Goal: Task Accomplishment & Management: Use online tool/utility

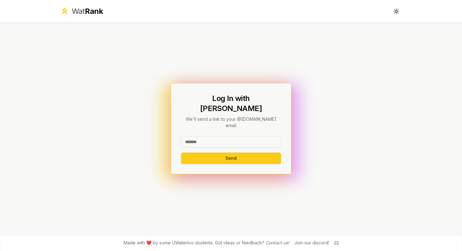
click at [215, 136] on input at bounding box center [231, 141] width 100 height 11
type input "*******"
click at [223, 152] on button "Send" at bounding box center [231, 157] width 100 height 11
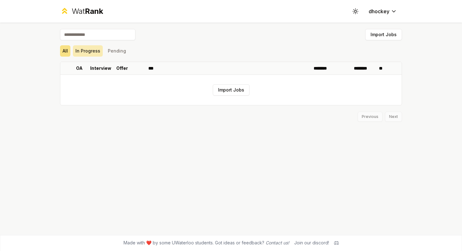
click at [87, 48] on button "In Progress" at bounding box center [88, 50] width 30 height 11
click at [65, 52] on button "All" at bounding box center [65, 50] width 10 height 11
click at [234, 91] on button "Import Jobs" at bounding box center [231, 89] width 37 height 11
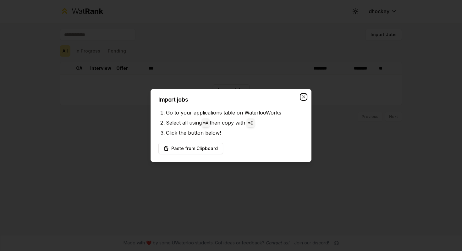
click at [302, 97] on icon "button" at bounding box center [303, 96] width 5 height 5
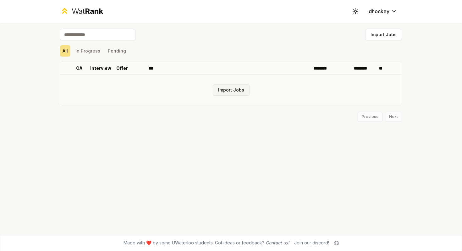
click at [221, 95] on button "Import Jobs" at bounding box center [231, 89] width 37 height 11
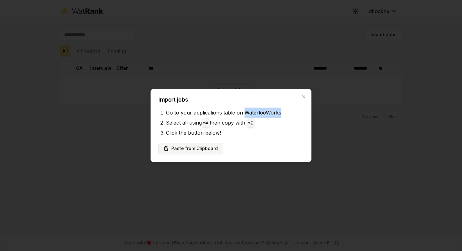
click at [201, 146] on button "Paste from Clipboard" at bounding box center [190, 148] width 65 height 11
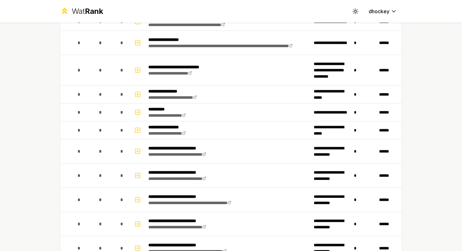
scroll to position [860, 0]
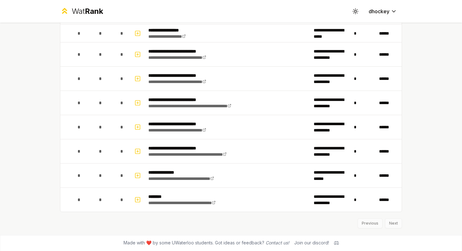
click at [396, 223] on div "Previous Next" at bounding box center [231, 220] width 342 height 16
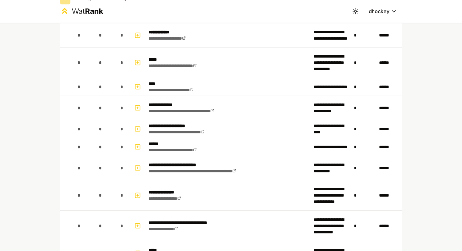
scroll to position [0, 0]
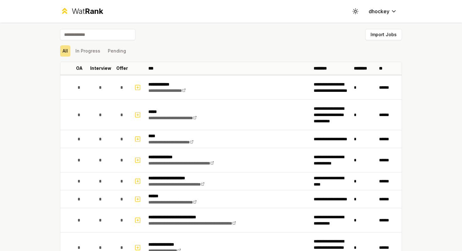
click at [79, 58] on div "All In Progress Pending" at bounding box center [231, 51] width 342 height 16
click at [87, 52] on button "In Progress" at bounding box center [88, 50] width 30 height 11
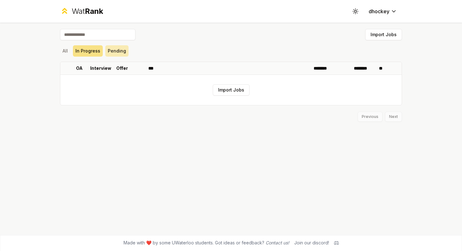
click at [118, 50] on button "Pending" at bounding box center [116, 50] width 23 height 11
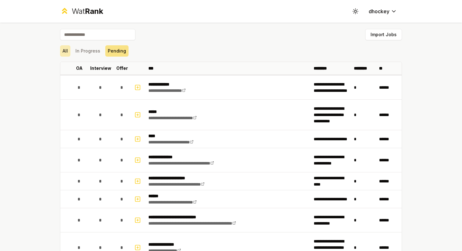
click at [63, 52] on button "All" at bounding box center [65, 50] width 10 height 11
click at [388, 31] on button "Import Jobs" at bounding box center [383, 34] width 37 height 11
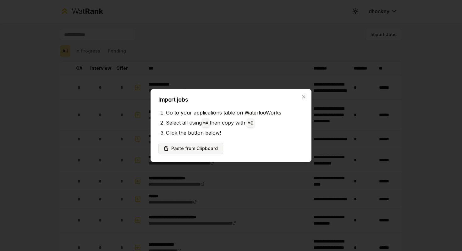
click at [199, 145] on button "Paste from Clipboard" at bounding box center [190, 148] width 65 height 11
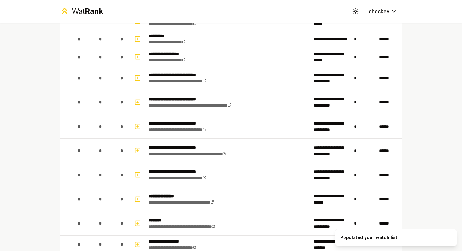
scroll to position [956, 0]
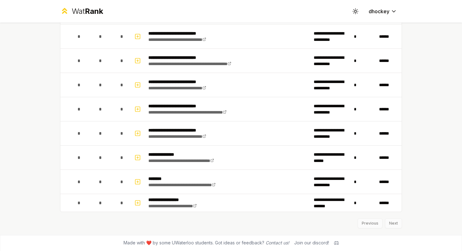
click at [203, 218] on div "Previous Next" at bounding box center [231, 220] width 342 height 16
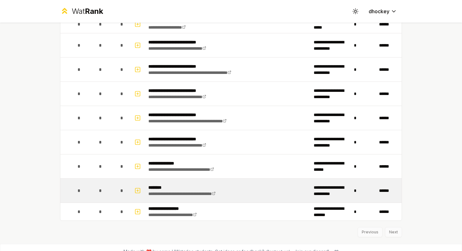
scroll to position [952, 0]
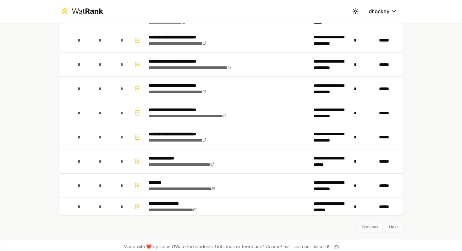
click at [390, 226] on div "Previous Next" at bounding box center [231, 224] width 342 height 16
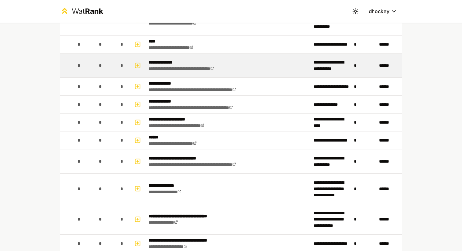
scroll to position [671, 0]
